Goal: Task Accomplishment & Management: Use online tool/utility

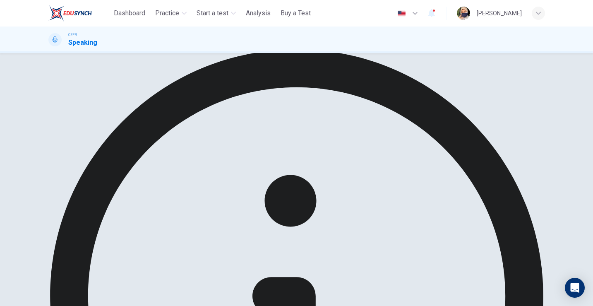
scroll to position [28, 0]
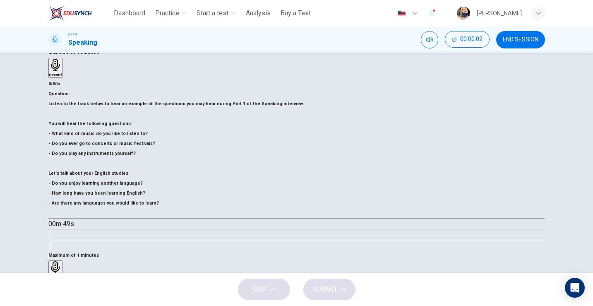
scroll to position [78, 0]
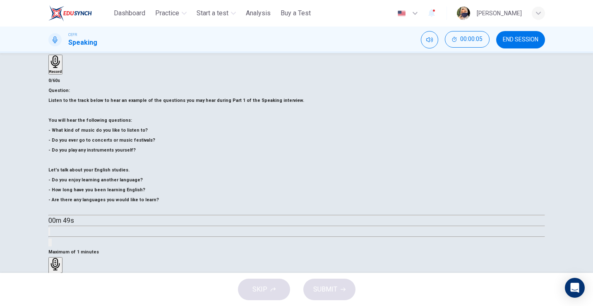
click at [52, 210] on icon "button" at bounding box center [52, 210] width 0 height 0
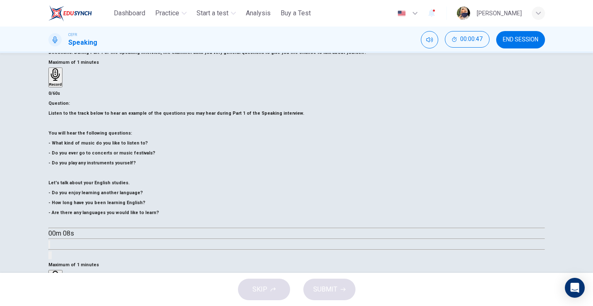
scroll to position [65, 0]
type input "*"
click at [62, 271] on div "Record" at bounding box center [55, 280] width 13 height 18
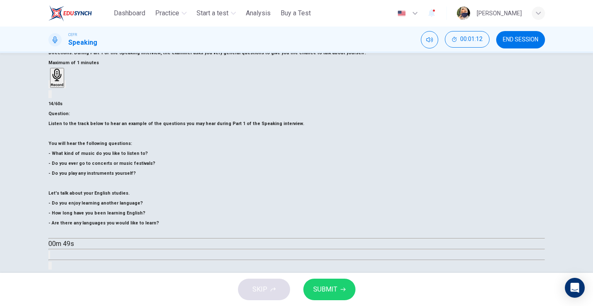
click at [323, 289] on span "SUBMIT" at bounding box center [325, 290] width 24 height 12
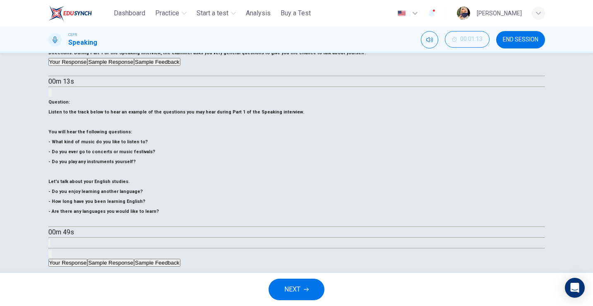
click at [134, 259] on button "Sample Response" at bounding box center [110, 263] width 47 height 8
click at [55, 269] on button "button" at bounding box center [51, 272] width 7 height 7
click at [49, 295] on icon "Click to see the audio transcription" at bounding box center [49, 295] width 0 height 0
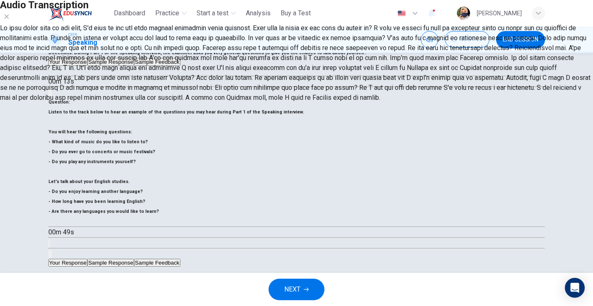
scroll to position [42, 0]
click at [257, 103] on div at bounding box center [296, 63] width 593 height 80
drag, startPoint x: 234, startPoint y: 231, endPoint x: 204, endPoint y: 159, distance: 78.1
click at [204, 103] on div at bounding box center [296, 63] width 593 height 80
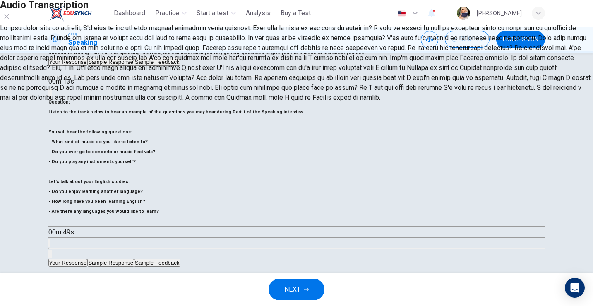
drag, startPoint x: 191, startPoint y: 98, endPoint x: 260, endPoint y: 134, distance: 77.0
click at [260, 103] on div at bounding box center [296, 63] width 593 height 80
click at [10, 20] on icon "button" at bounding box center [6, 16] width 7 height 7
type input "**"
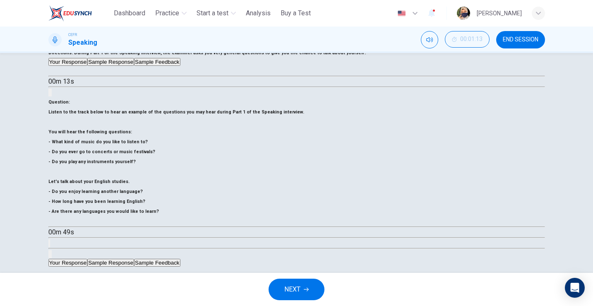
click at [180, 259] on button "Sample Feedback" at bounding box center [157, 263] width 46 height 8
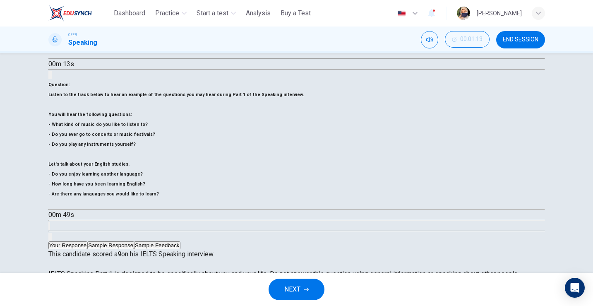
click at [88, 241] on button "Your Response" at bounding box center [67, 245] width 39 height 8
click at [180, 241] on button "Sample Feedback" at bounding box center [157, 245] width 46 height 8
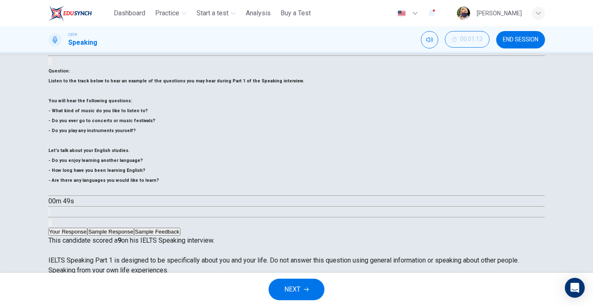
scroll to position [98, 0]
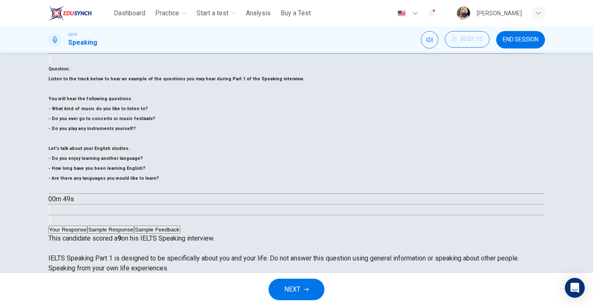
click at [301, 292] on button "NEXT" at bounding box center [297, 290] width 56 height 22
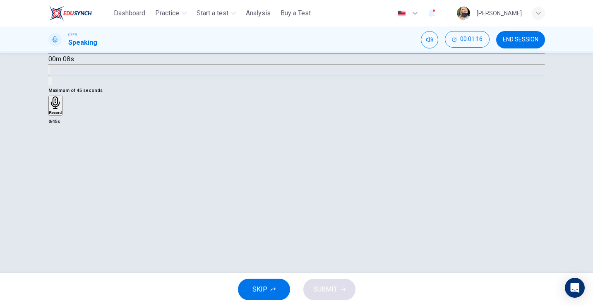
scroll to position [67, 0]
click at [62, 113] on div "Record" at bounding box center [55, 104] width 13 height 18
click at [56, 156] on icon "button" at bounding box center [53, 152] width 6 height 8
click at [328, 285] on span "SUBMIT" at bounding box center [325, 290] width 24 height 12
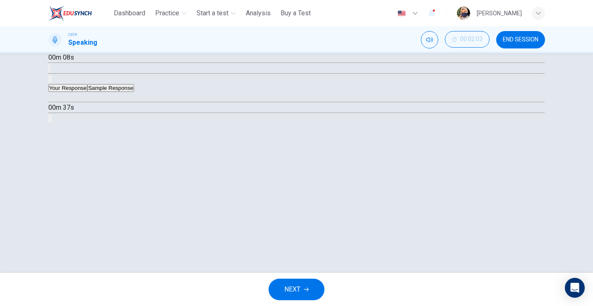
click at [134, 92] on button "Sample Response" at bounding box center [110, 88] width 47 height 8
click at [50, 123] on button "Click to see the audio transcription" at bounding box center [49, 119] width 2 height 8
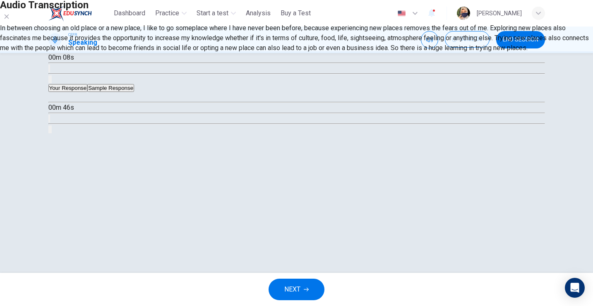
click at [10, 20] on icon "button" at bounding box center [6, 16] width 7 height 7
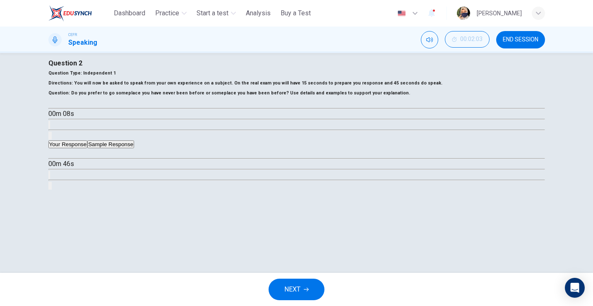
scroll to position [10, 0]
click at [290, 292] on span "NEXT" at bounding box center [292, 290] width 16 height 12
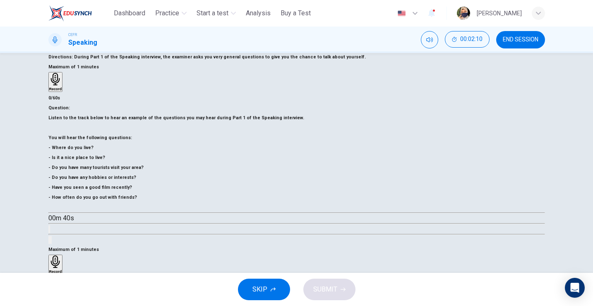
scroll to position [69, 0]
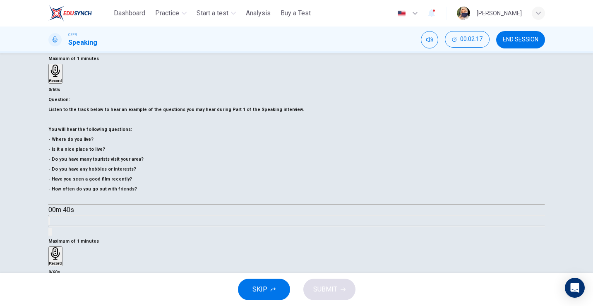
click at [62, 261] on h6 "Record" at bounding box center [55, 263] width 13 height 4
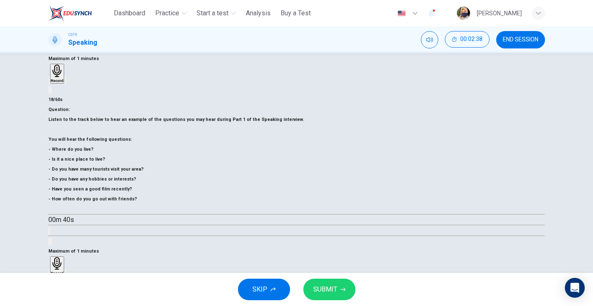
click at [332, 285] on span "SUBMIT" at bounding box center [325, 290] width 24 height 12
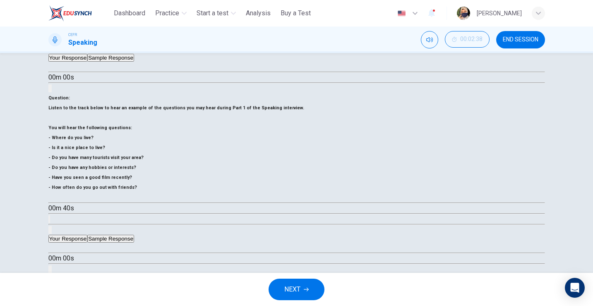
click at [134, 235] on button "Sample Response" at bounding box center [110, 239] width 47 height 8
click at [49, 271] on icon "Click to see the audio transcription" at bounding box center [49, 271] width 0 height 0
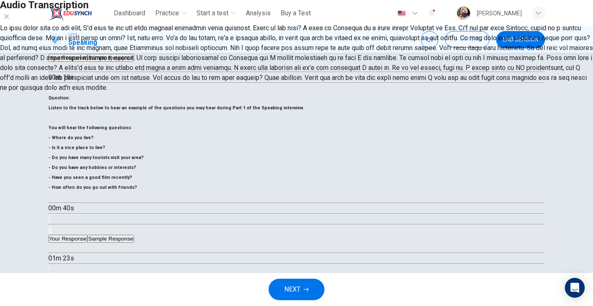
scroll to position [5, 0]
click at [10, 20] on icon "button" at bounding box center [6, 16] width 7 height 7
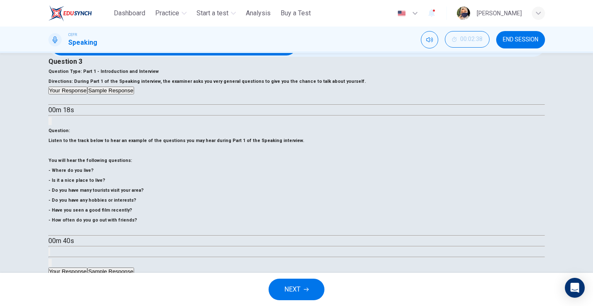
scroll to position [33, 0]
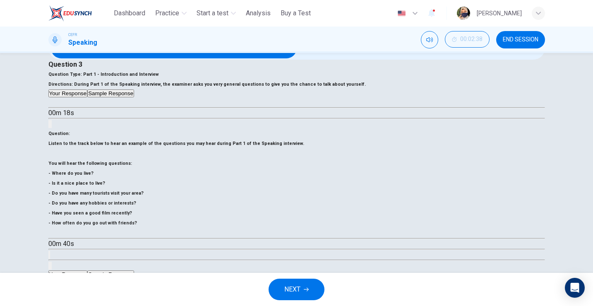
click at [310, 288] on button "NEXT" at bounding box center [297, 290] width 56 height 22
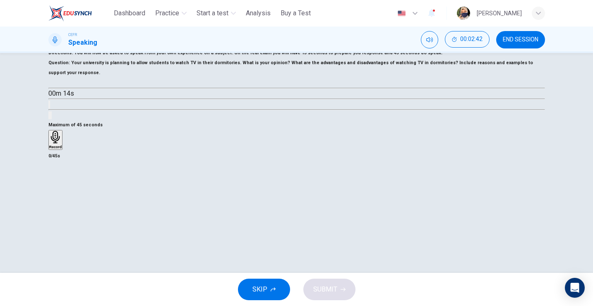
scroll to position [41, 0]
click at [62, 145] on icon "button" at bounding box center [55, 138] width 13 height 13
click at [58, 193] on icon "button" at bounding box center [53, 189] width 8 height 8
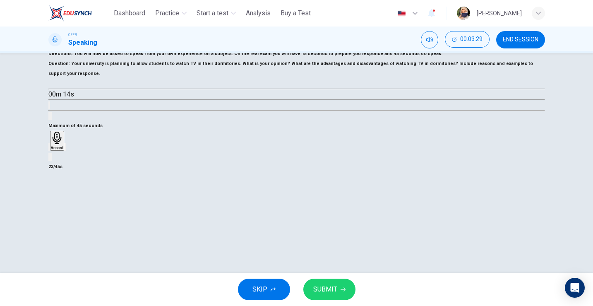
click at [331, 291] on span "SUBMIT" at bounding box center [325, 290] width 24 height 12
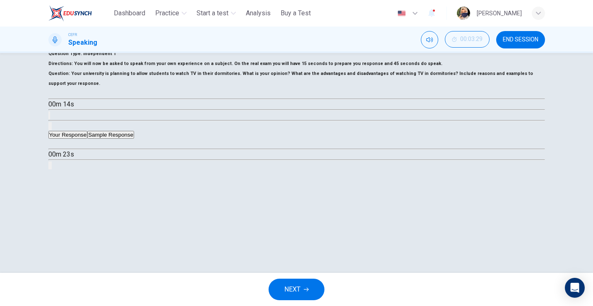
scroll to position [28, 0]
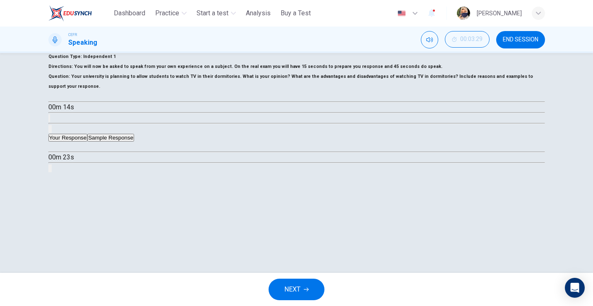
click at [134, 142] on button "Sample Response" at bounding box center [110, 138] width 47 height 8
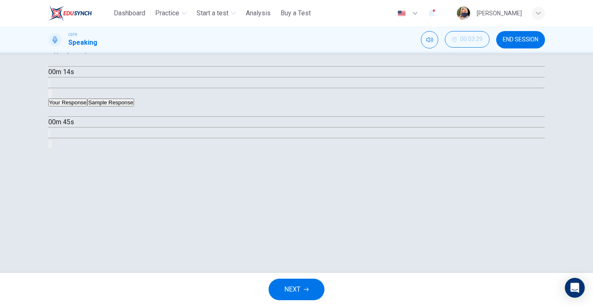
scroll to position [101, 0]
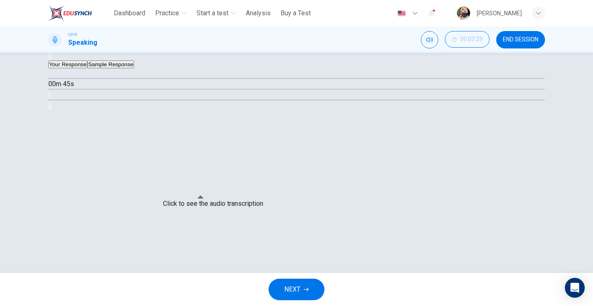
click at [58, 107] on icon "Click to see the audio transcription" at bounding box center [53, 102] width 9 height 10
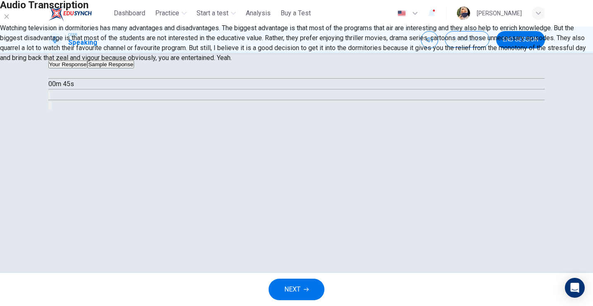
click at [412, 63] on div "Audio Transcription Watching television in dormitories has many advantages and …" at bounding box center [296, 31] width 593 height 63
click at [9, 19] on icon "button" at bounding box center [7, 16] width 5 height 5
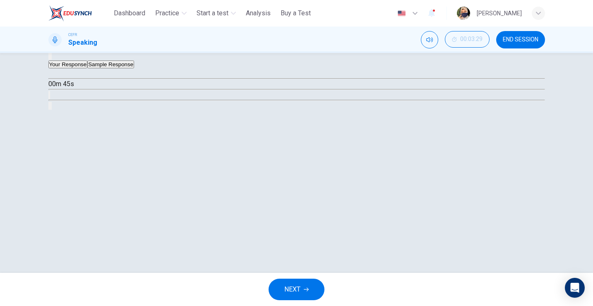
click at [292, 287] on span "NEXT" at bounding box center [292, 290] width 16 height 12
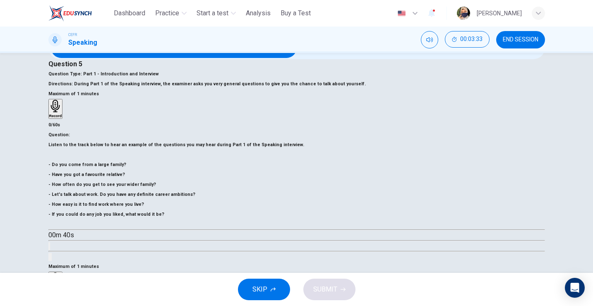
scroll to position [33, 0]
click at [62, 287] on h6 "Record" at bounding box center [55, 289] width 13 height 4
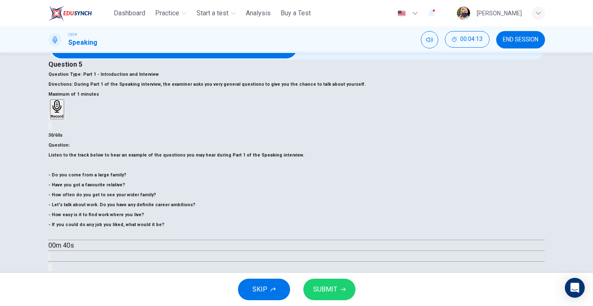
click at [323, 292] on span "SUBMIT" at bounding box center [325, 290] width 24 height 12
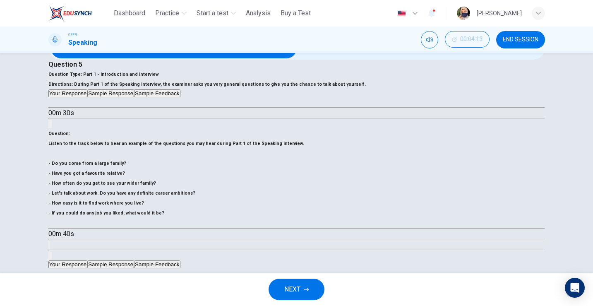
click at [134, 260] on button "Sample Response" at bounding box center [110, 264] width 47 height 8
click at [49, 297] on icon "Click to see the audio transcription" at bounding box center [49, 297] width 0 height 0
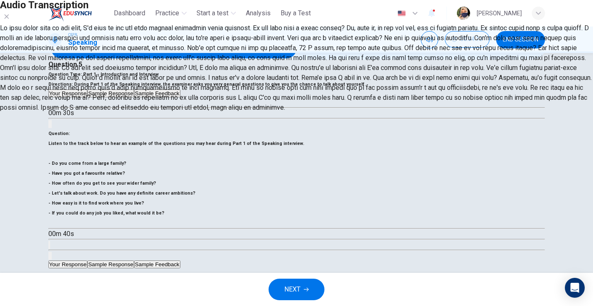
scroll to position [61, 0]
click at [398, 23] on div "Audio Transcription" at bounding box center [296, 11] width 593 height 23
click at [10, 20] on icon "button" at bounding box center [6, 16] width 7 height 7
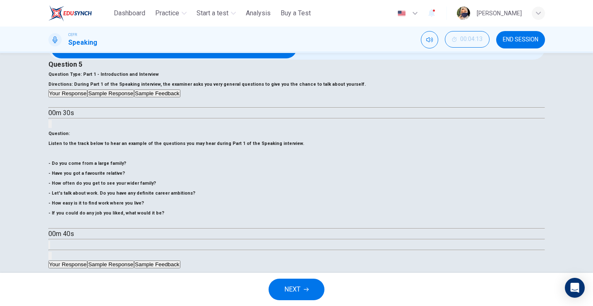
click at [180, 260] on button "Sample Feedback" at bounding box center [157, 264] width 46 height 8
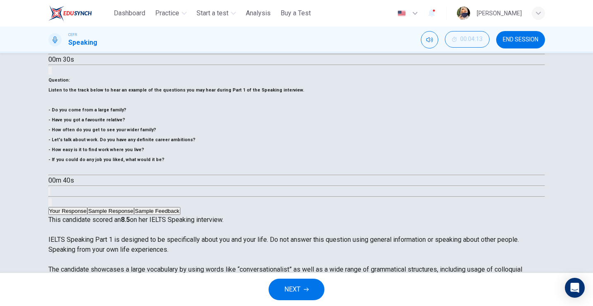
scroll to position [103, 0]
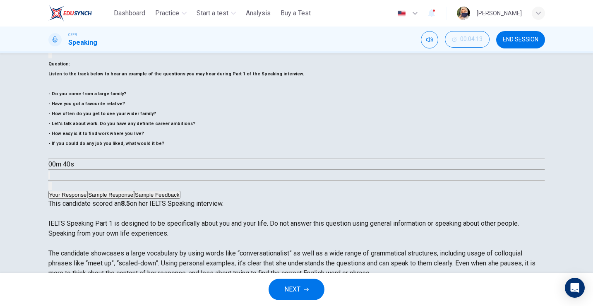
click at [304, 293] on button "NEXT" at bounding box center [297, 290] width 56 height 22
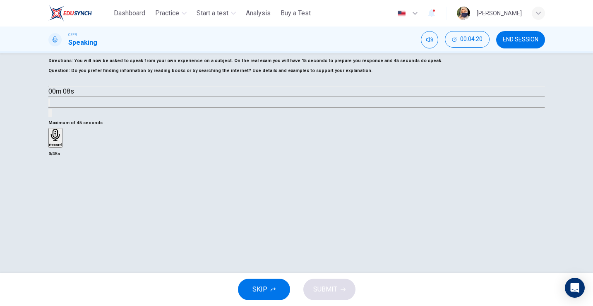
scroll to position [33, 0]
click at [60, 142] on icon "button" at bounding box center [55, 135] width 9 height 13
click at [321, 293] on span "SUBMIT" at bounding box center [325, 290] width 24 height 12
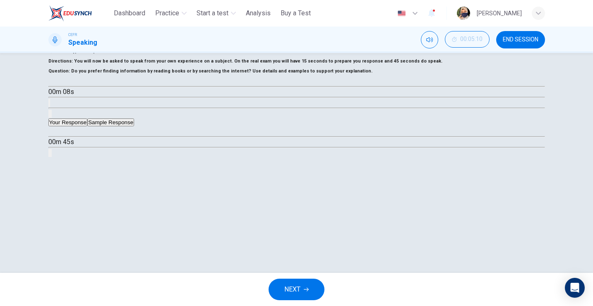
click at [134, 126] on button "Sample Response" at bounding box center [110, 122] width 47 height 8
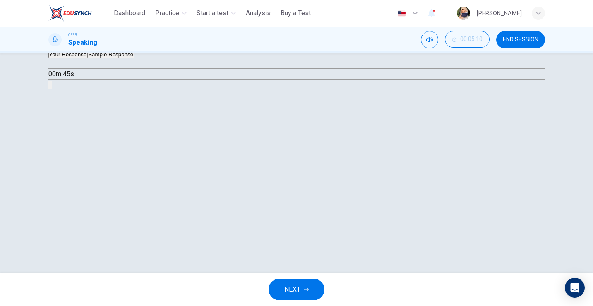
click at [52, 64] on icon "button" at bounding box center [52, 64] width 0 height 0
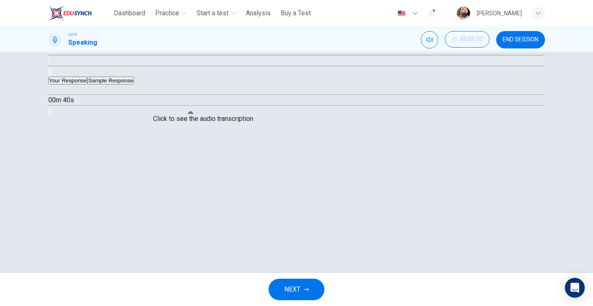
click at [49, 63] on icon "Click to see the audio transcription" at bounding box center [49, 63] width 0 height 0
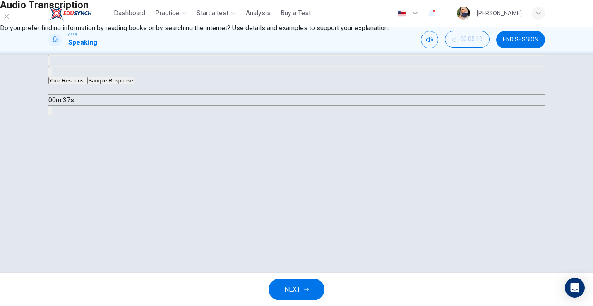
click at [10, 20] on icon "button" at bounding box center [6, 16] width 7 height 7
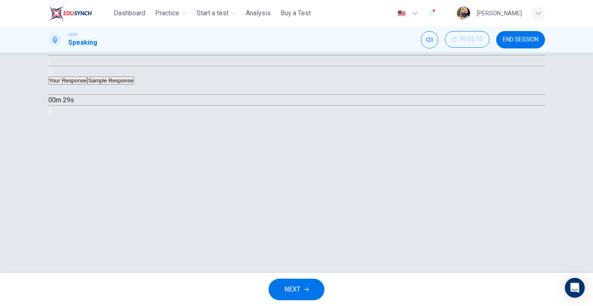
click at [55, 93] on button "button" at bounding box center [51, 90] width 7 height 7
type input "**"
